Goal: Transaction & Acquisition: Book appointment/travel/reservation

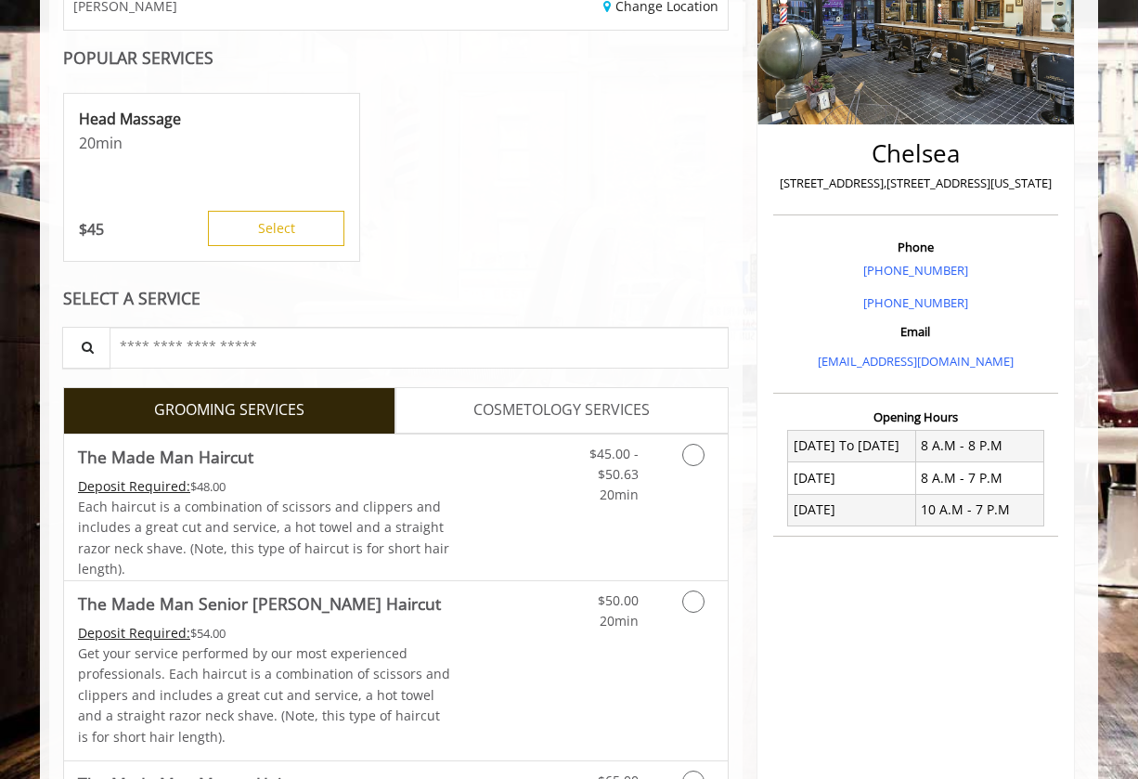
scroll to position [352, 0]
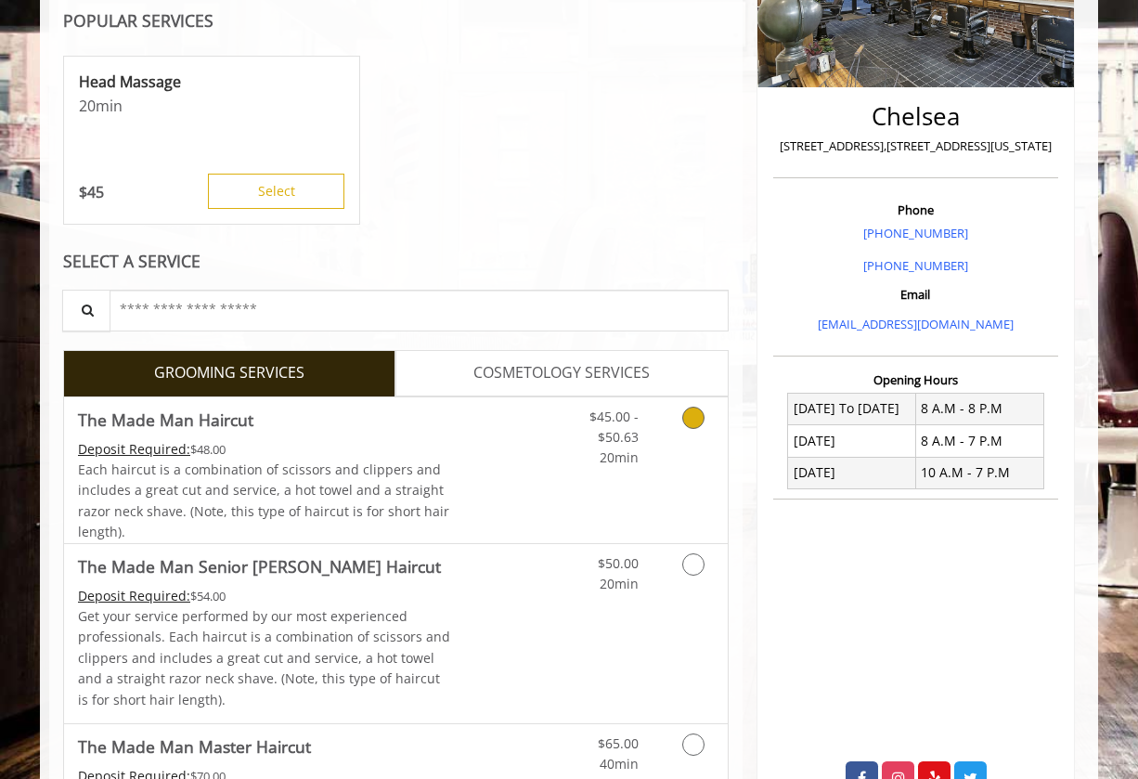
click at [688, 422] on icon "Grooming services" at bounding box center [693, 418] width 22 height 22
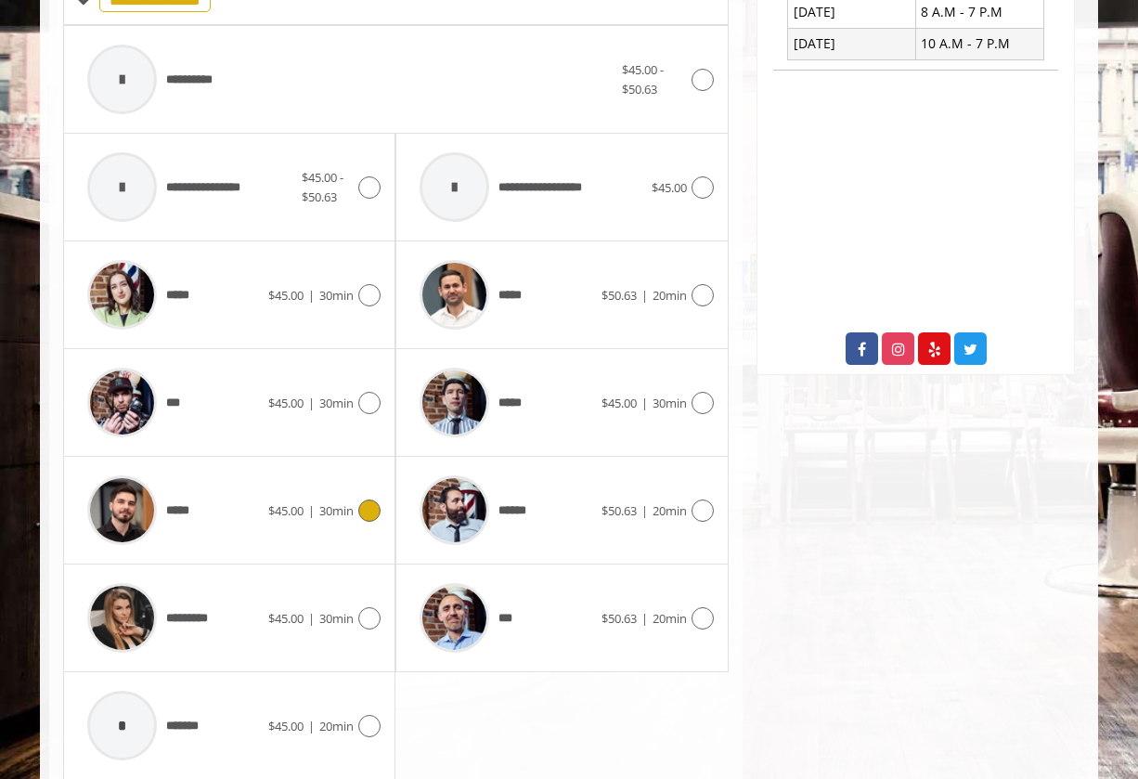
scroll to position [780, 0]
click at [372, 296] on icon at bounding box center [369, 296] width 22 height 22
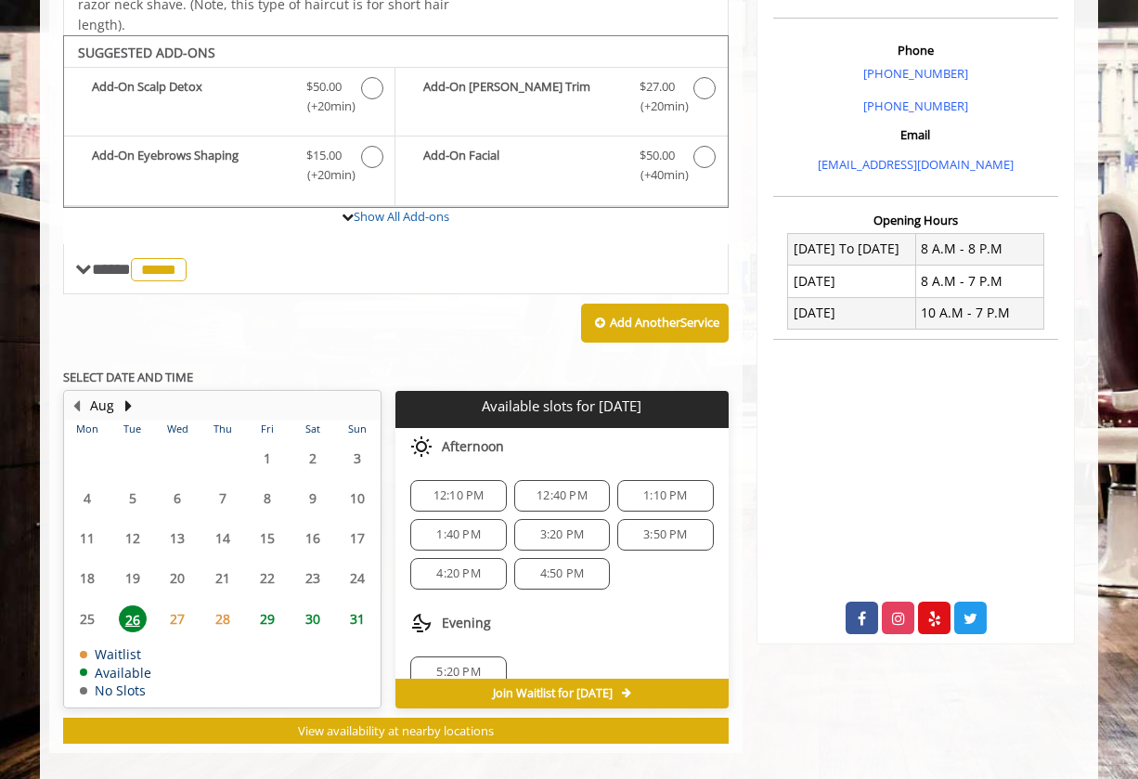
scroll to position [523, 0]
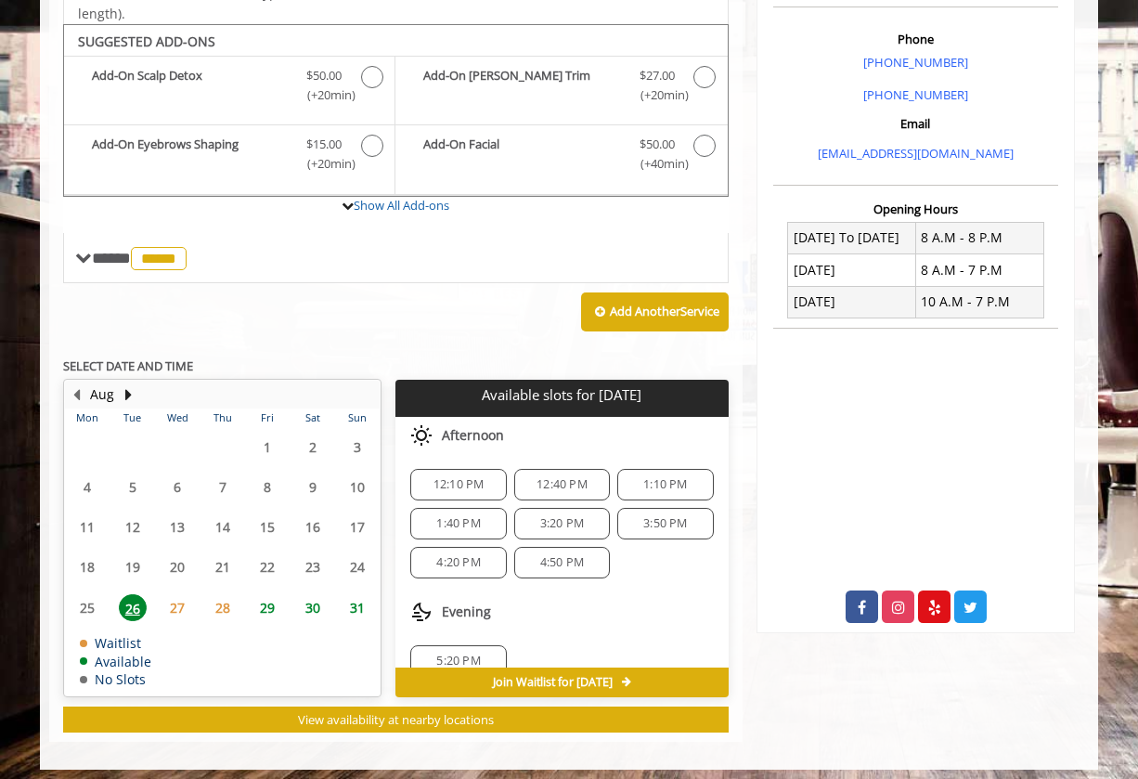
click at [217, 594] on span "28" at bounding box center [223, 607] width 28 height 27
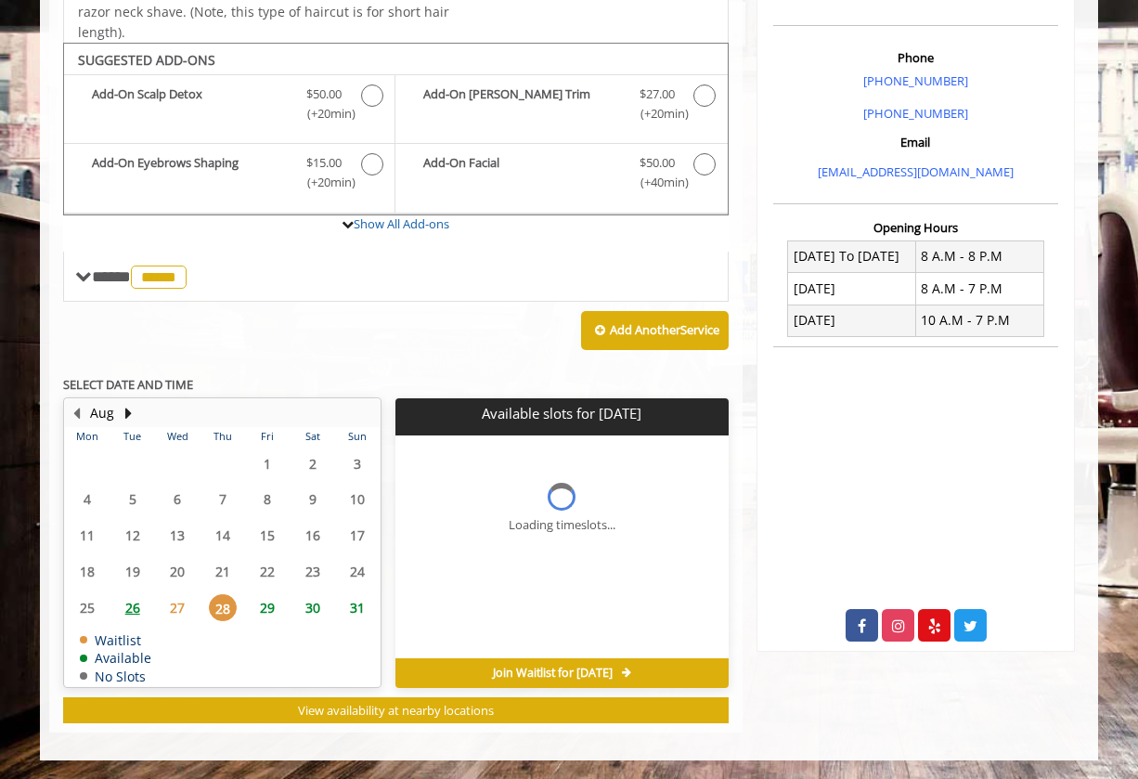
scroll to position [495, 0]
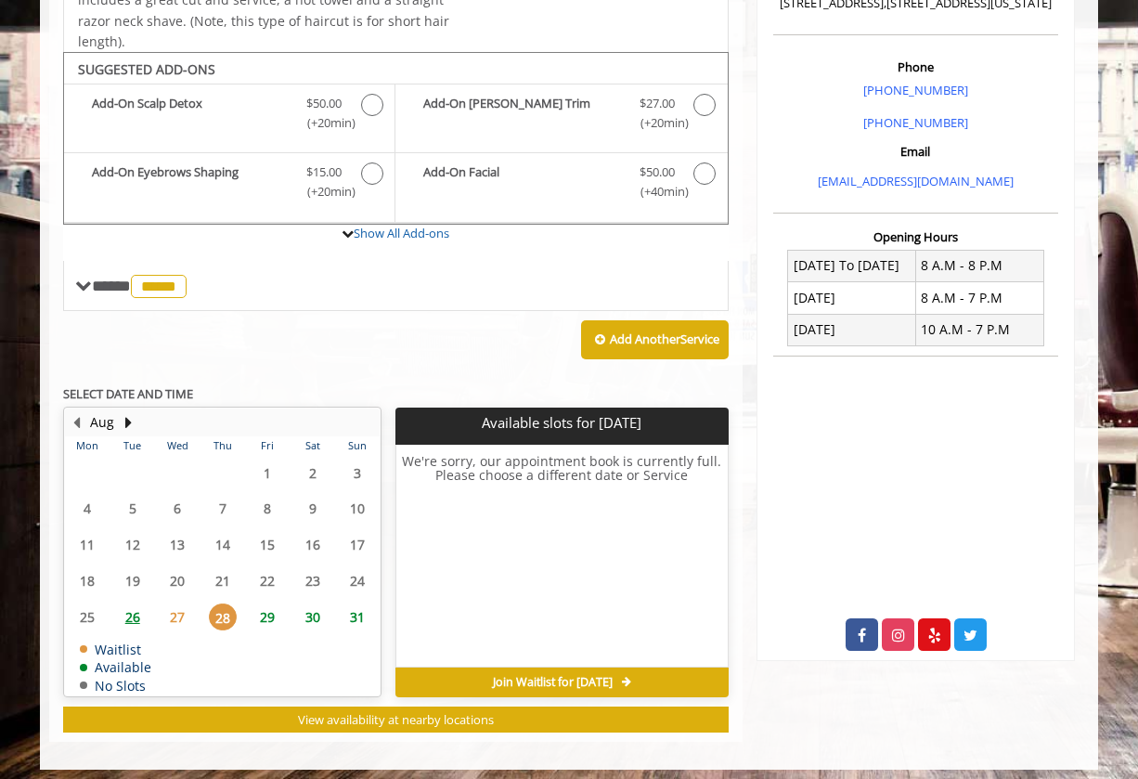
click at [134, 607] on span "26" at bounding box center [133, 616] width 28 height 27
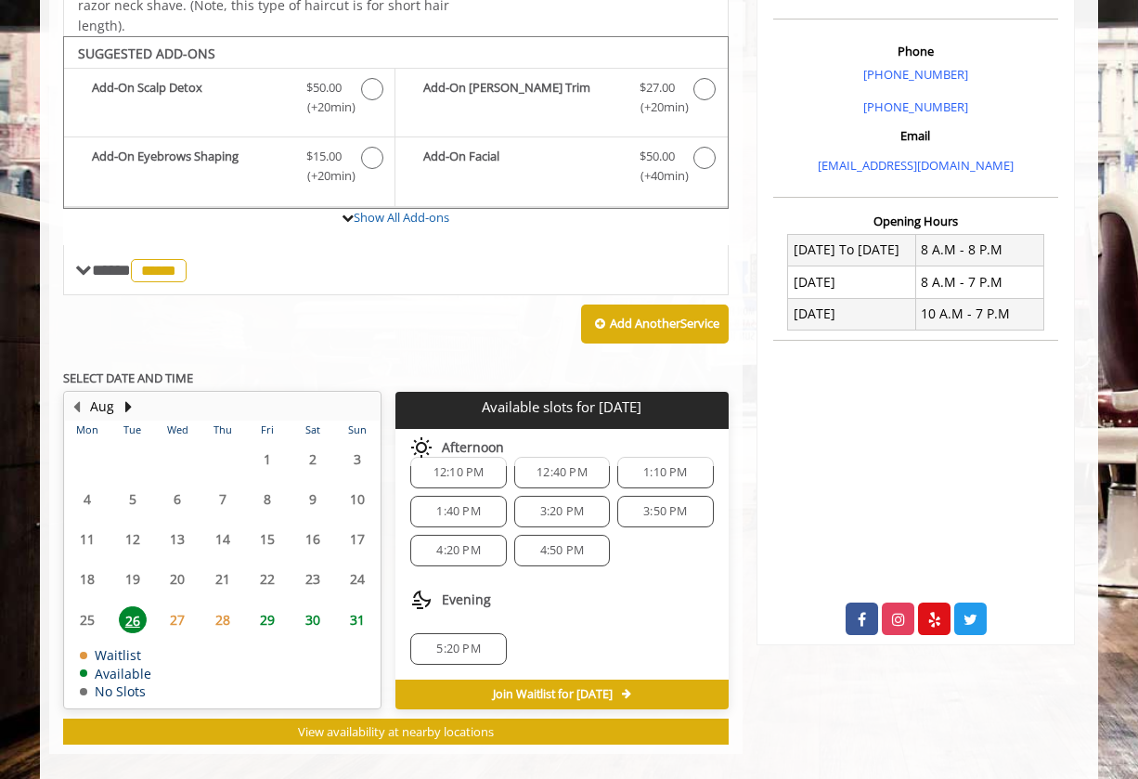
scroll to position [507, 0]
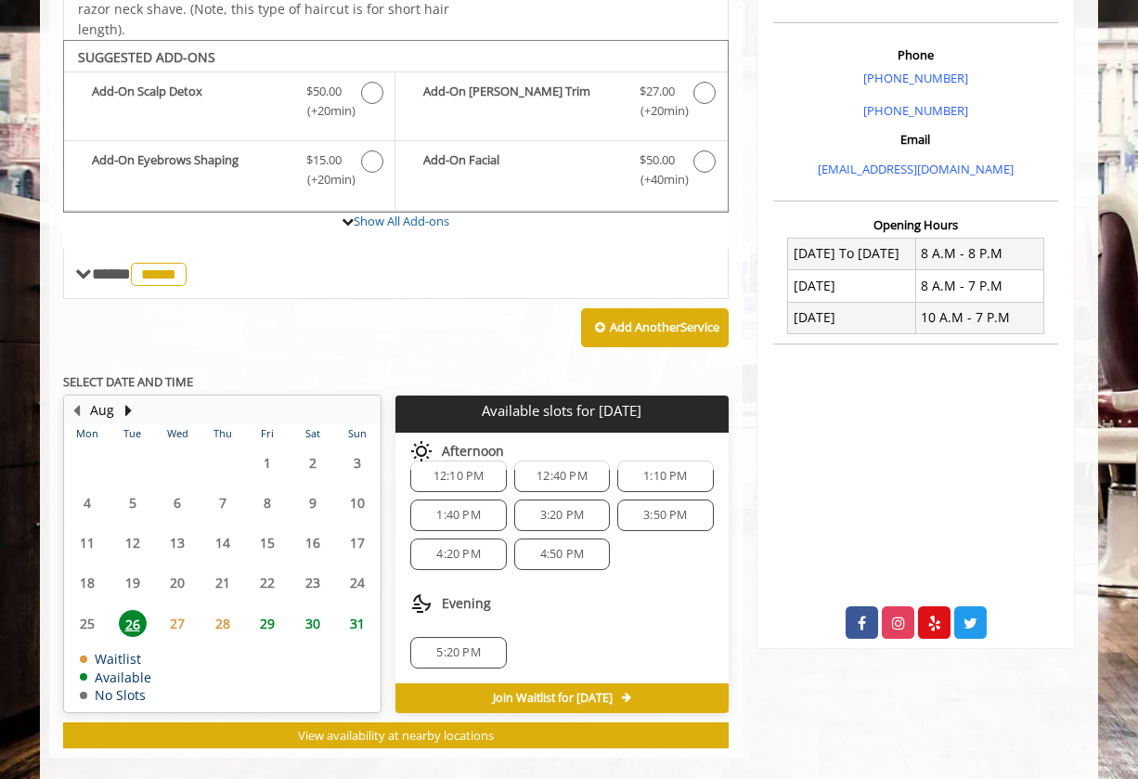
click at [271, 616] on span "29" at bounding box center [267, 623] width 28 height 27
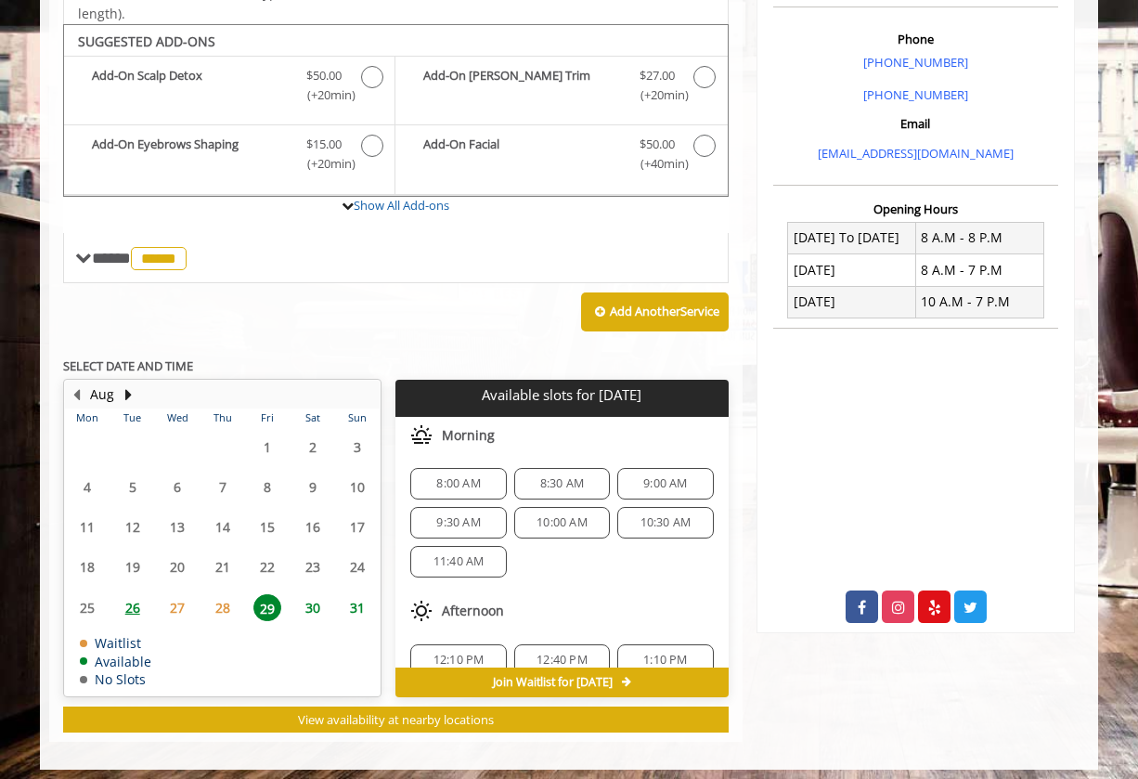
scroll to position [7, 0]
click at [652, 509] on span "10:30 AM" at bounding box center [666, 516] width 51 height 15
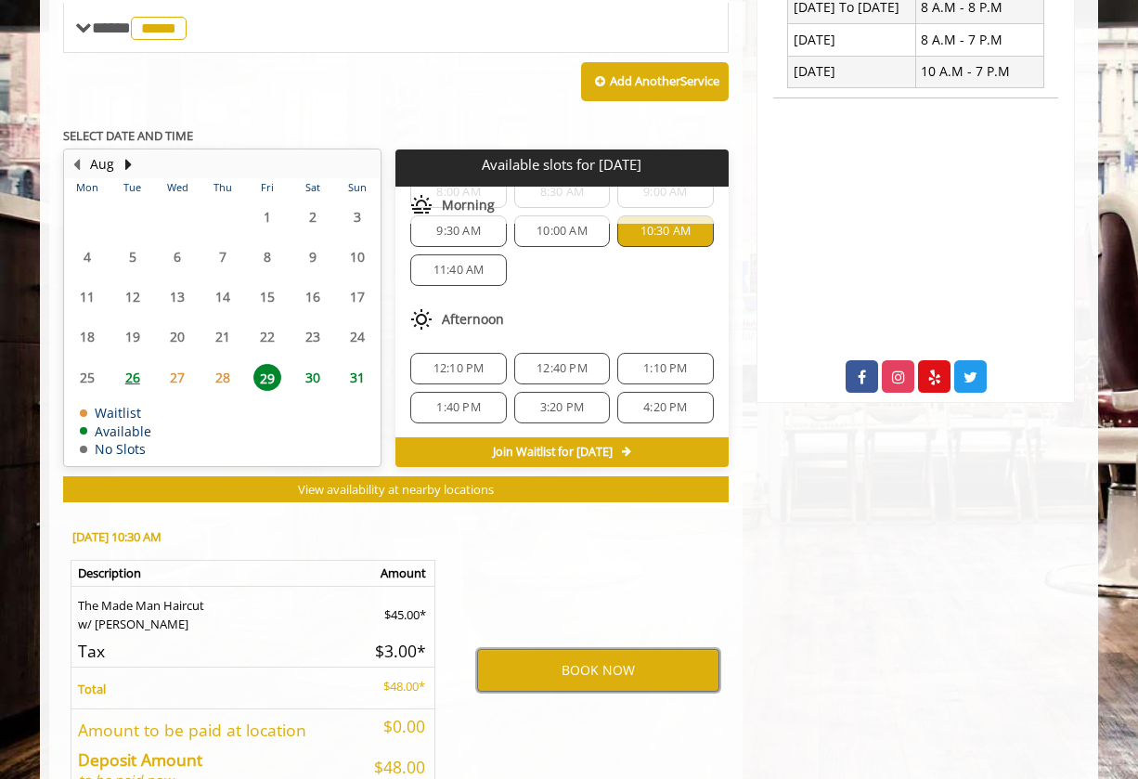
scroll to position [21, 0]
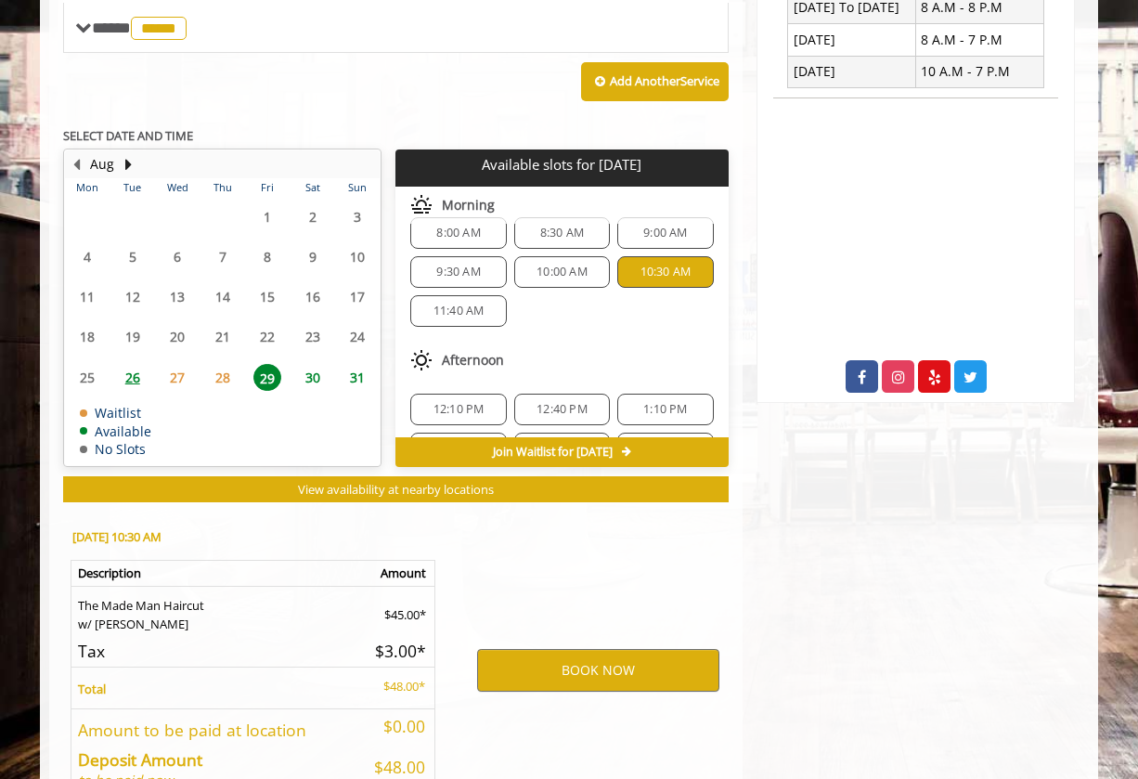
click at [221, 367] on span "28" at bounding box center [223, 377] width 28 height 27
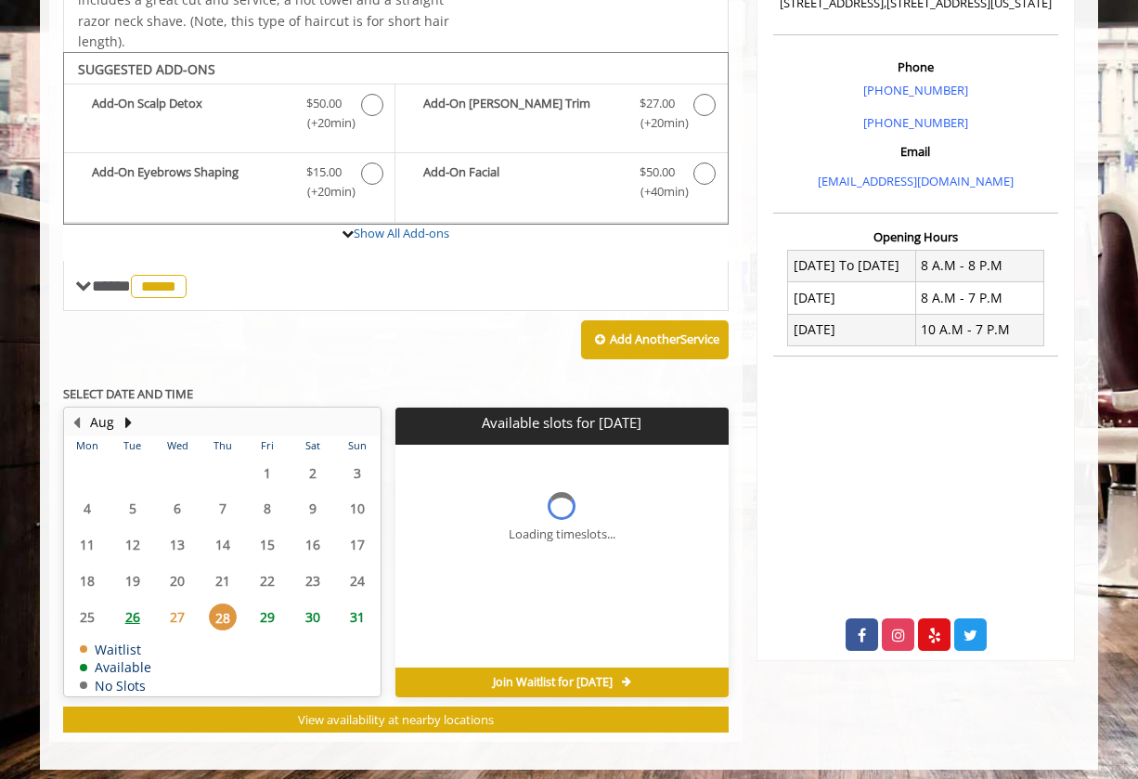
scroll to position [0, 0]
click at [261, 611] on span "29" at bounding box center [267, 616] width 28 height 27
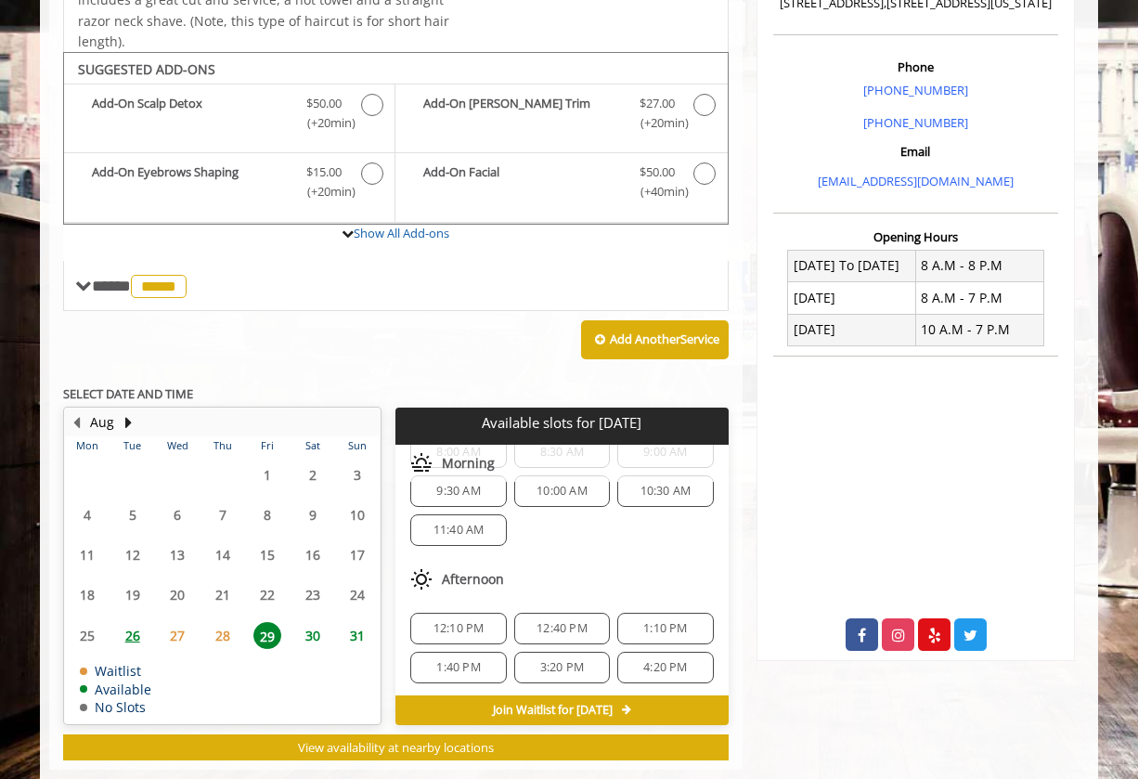
scroll to position [53, 0]
click at [657, 491] on span "10:30 AM" at bounding box center [666, 498] width 51 height 15
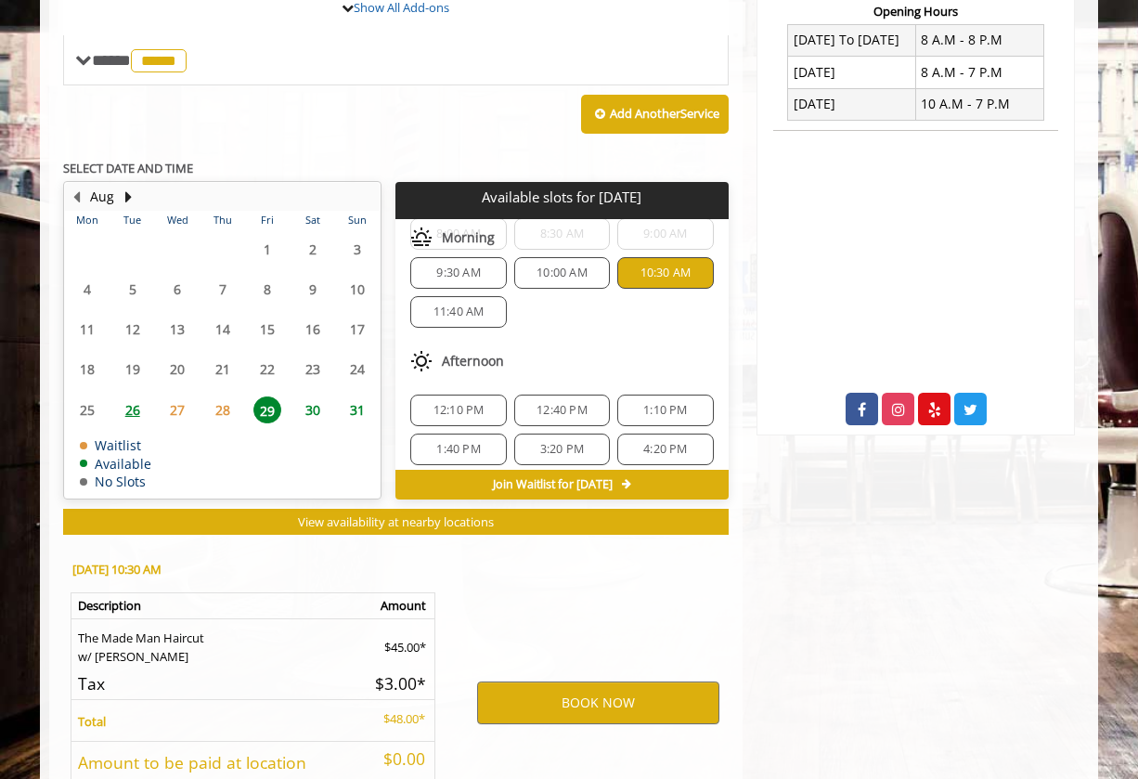
scroll to position [853, 0]
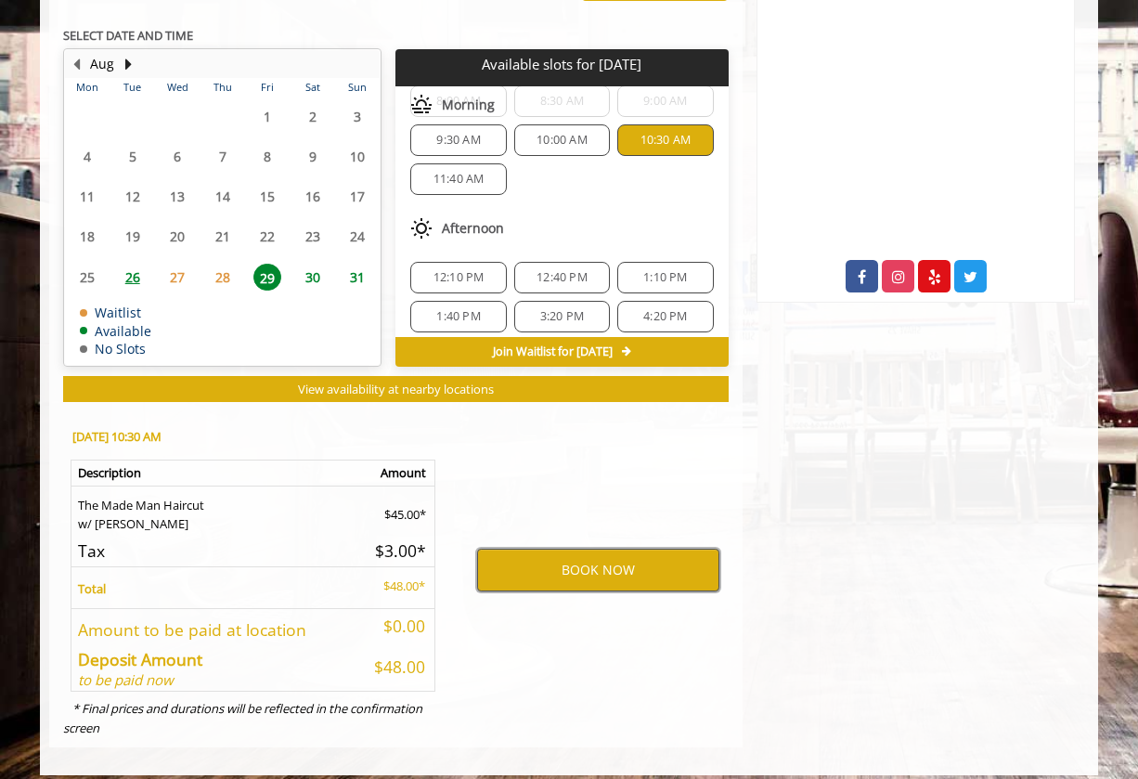
click at [598, 552] on button "BOOK NOW" at bounding box center [598, 570] width 242 height 43
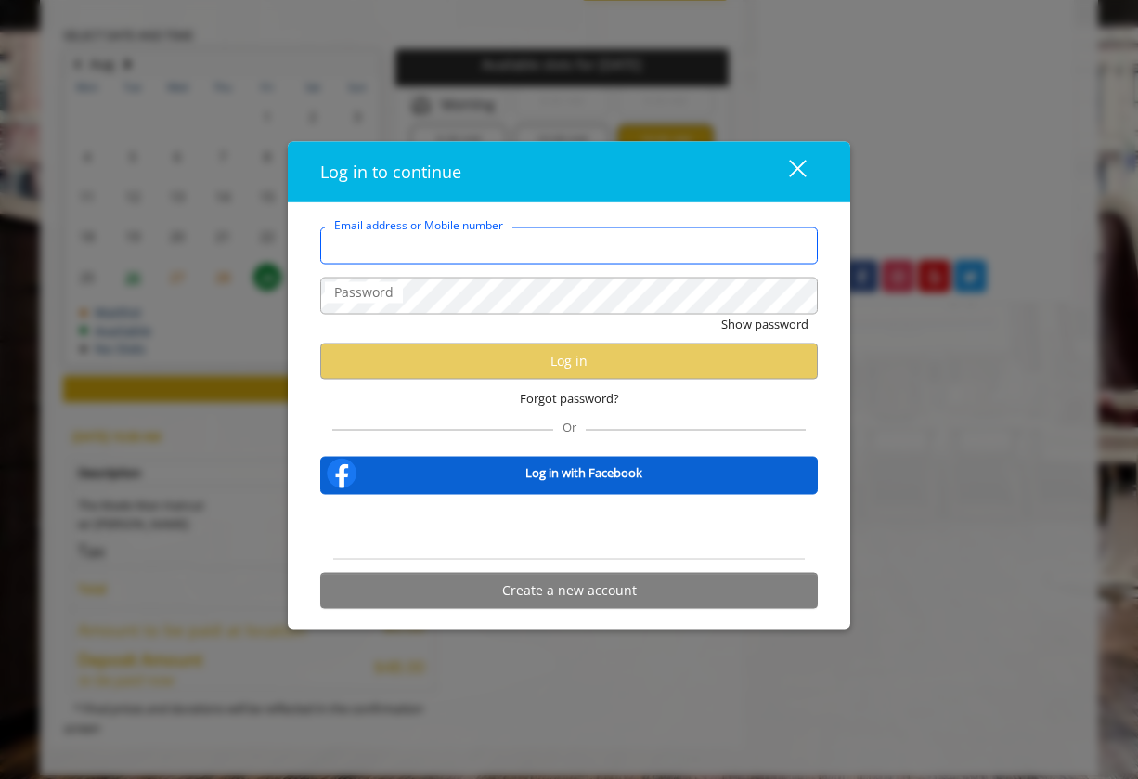
type input "**********"
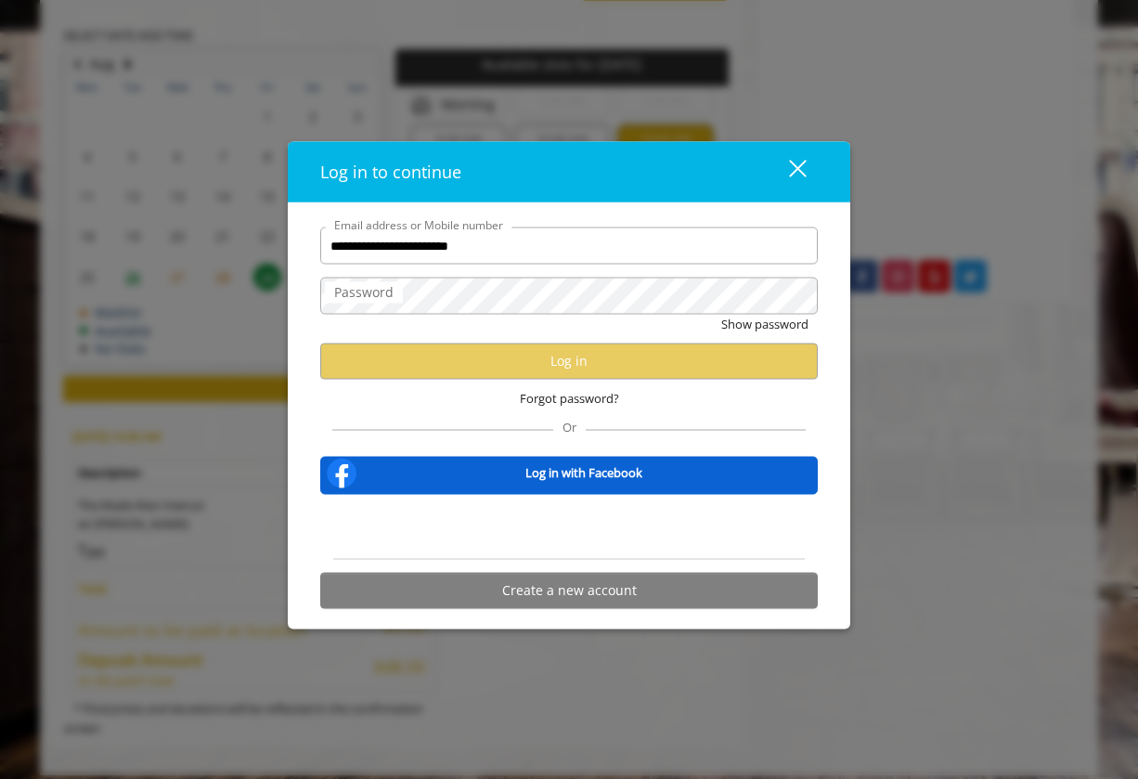
scroll to position [0, 0]
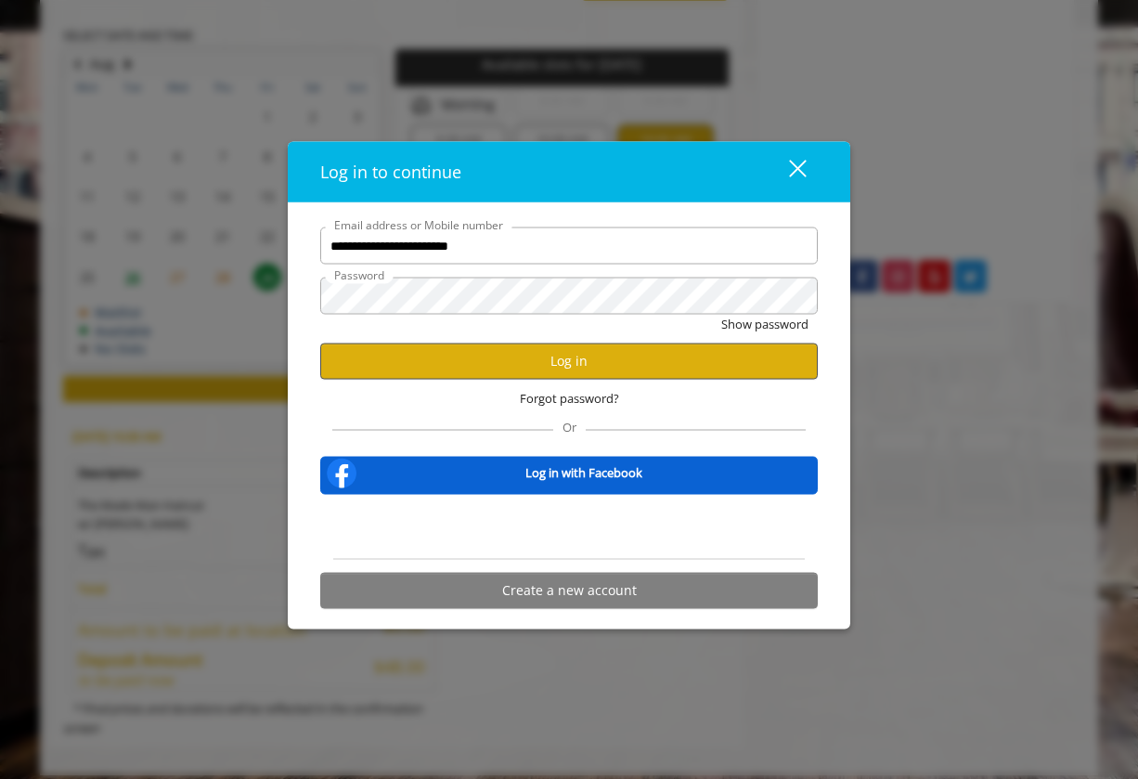
click at [614, 366] on button "Log in" at bounding box center [569, 361] width 498 height 36
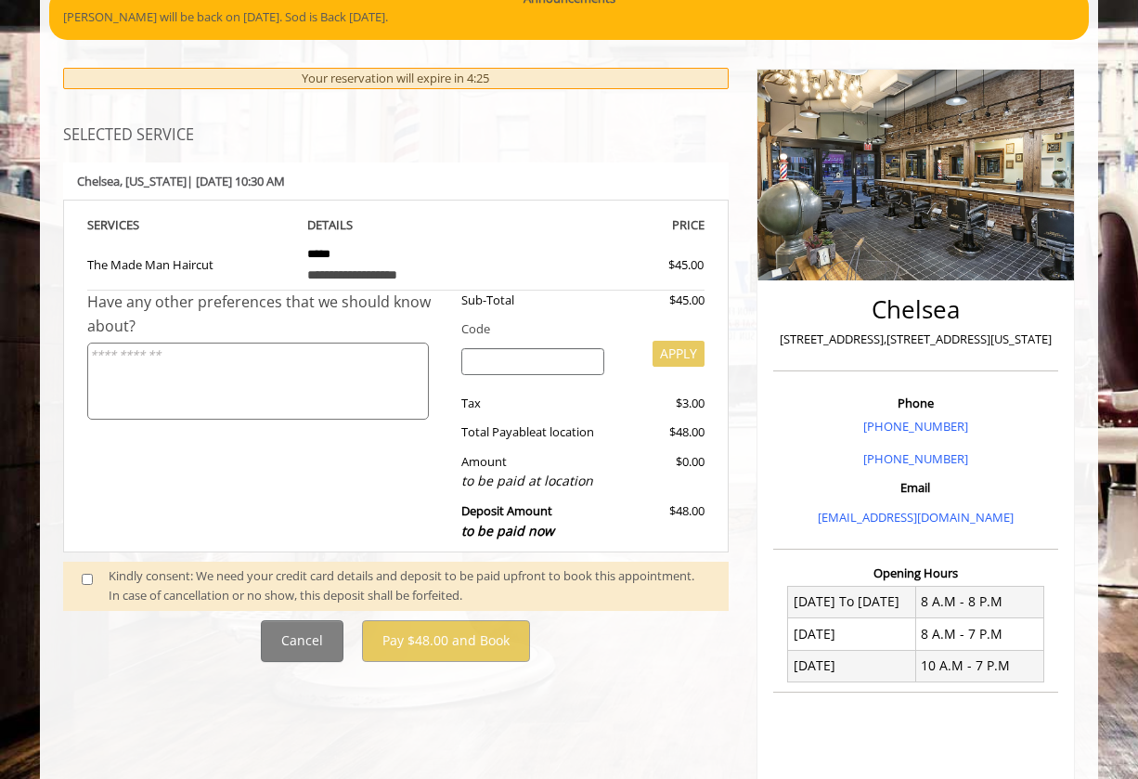
scroll to position [131, 0]
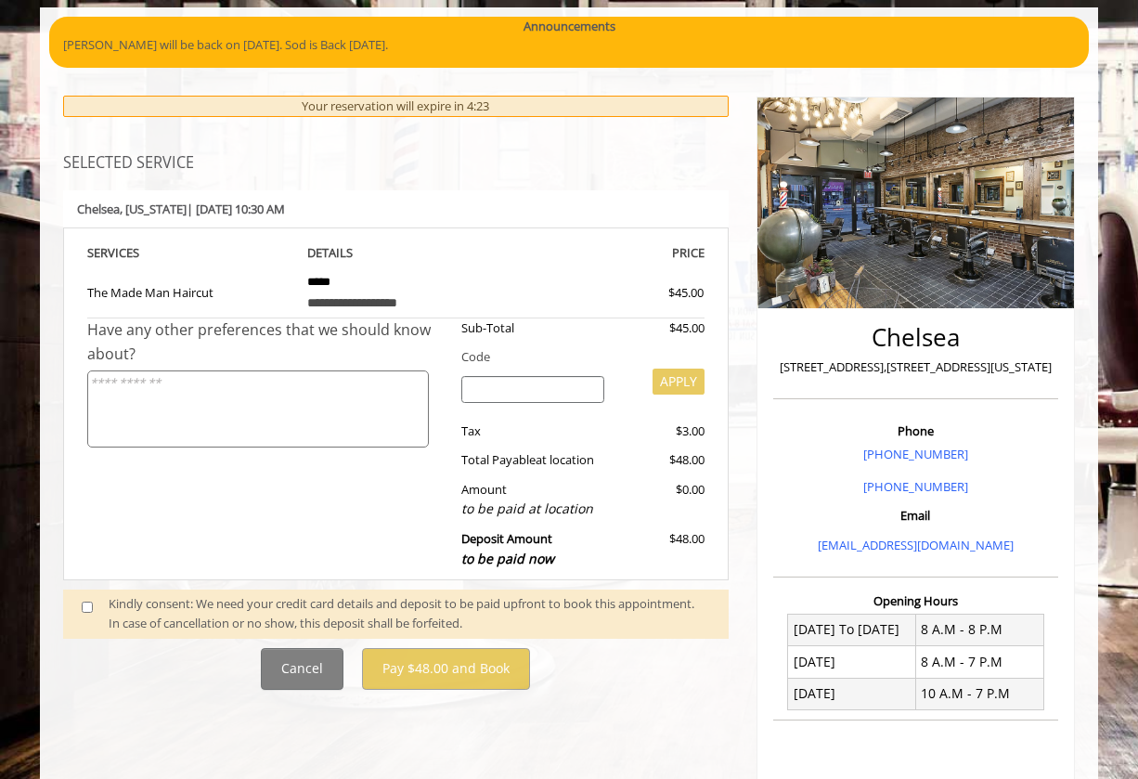
click at [78, 598] on span at bounding box center [95, 613] width 55 height 39
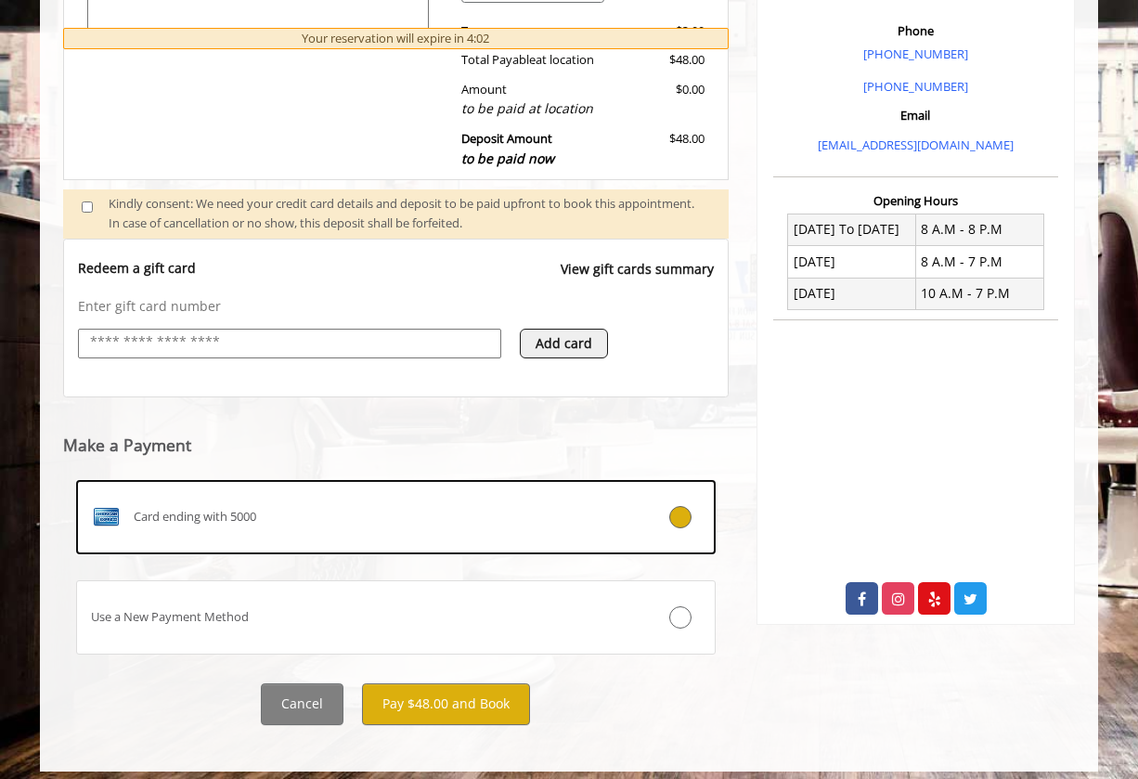
scroll to position [530, 0]
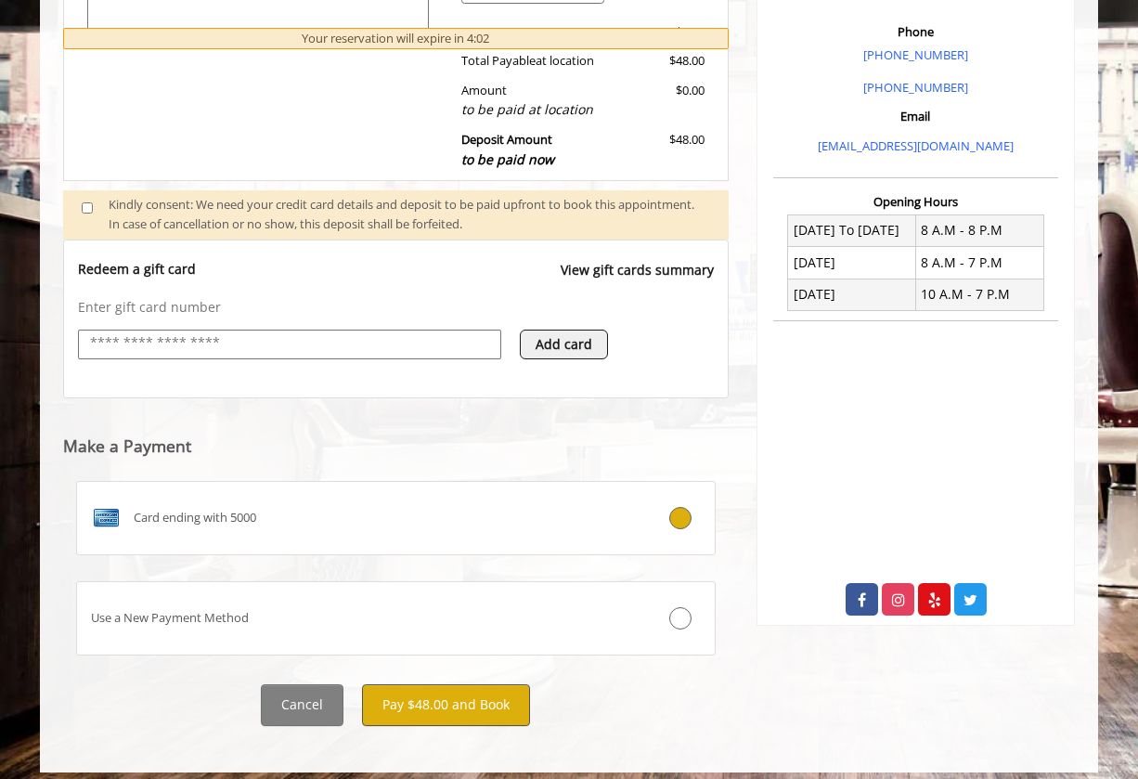
click at [458, 691] on button "Pay $48.00 and Book" at bounding box center [446, 705] width 168 height 42
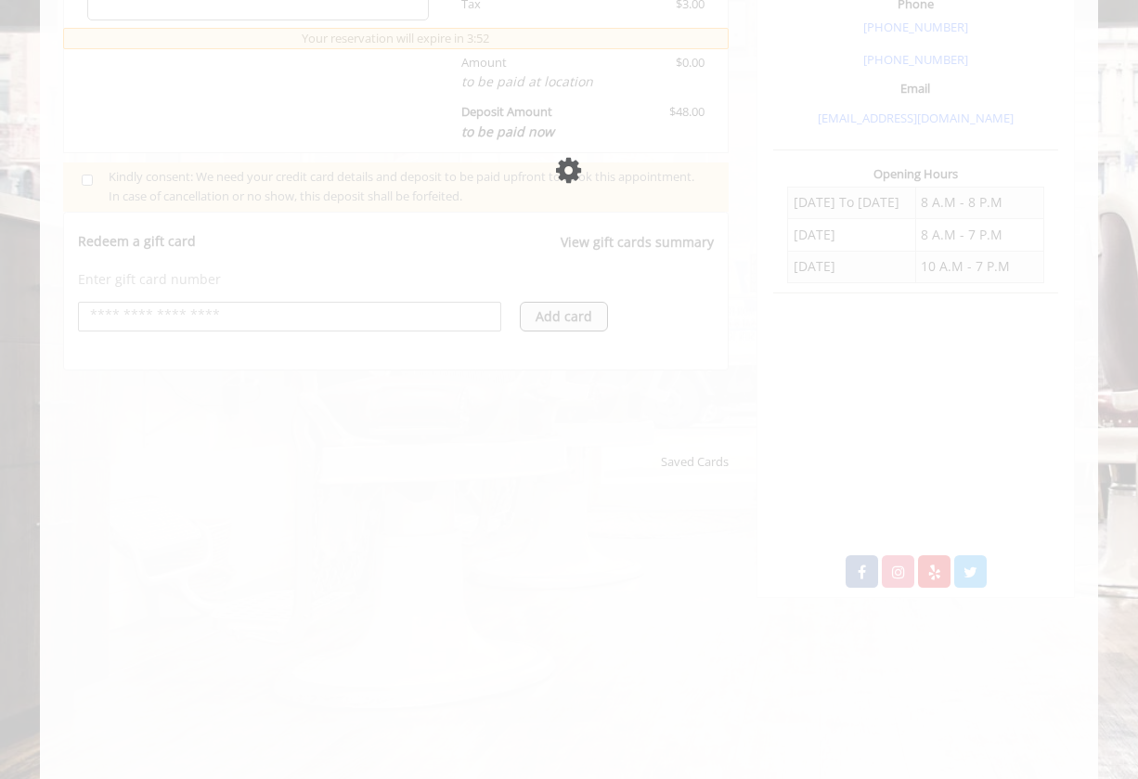
scroll to position [624, 0]
